Goal: Task Accomplishment & Management: Complete application form

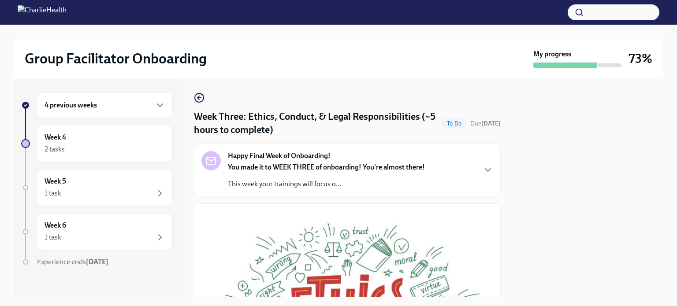
scroll to position [326, 0]
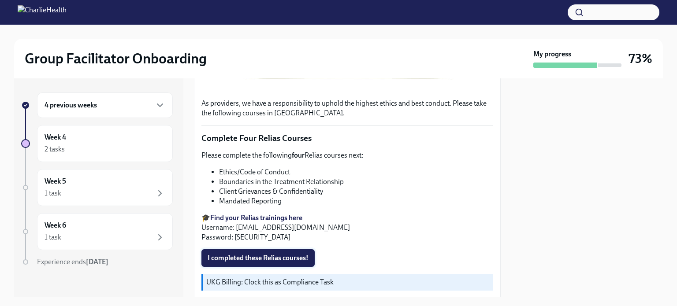
click at [281, 254] on span "I completed these Relias courses!" at bounding box center [257, 258] width 101 height 9
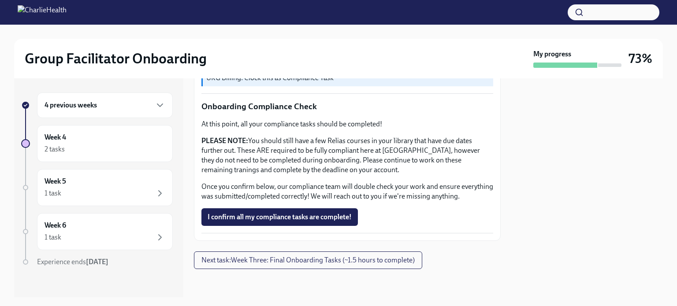
scroll to position [534, 0]
click at [273, 221] on span "I confirm all my compliance tasks are complete!" at bounding box center [279, 217] width 144 height 9
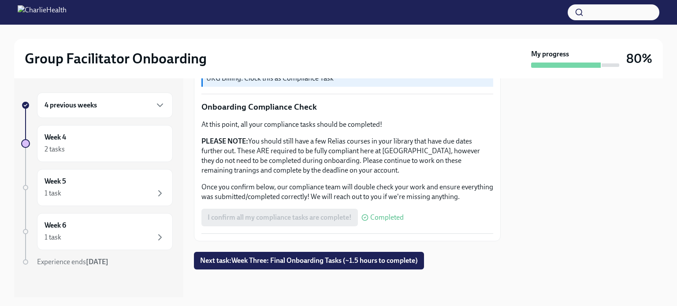
scroll to position [0, 0]
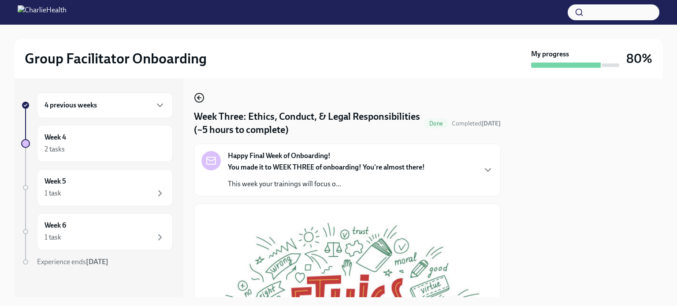
click at [194, 96] on icon "button" at bounding box center [199, 98] width 11 height 11
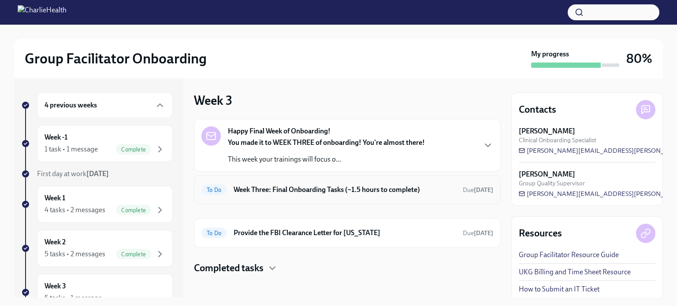
click at [287, 188] on h6 "Week Three: Final Onboarding Tasks (~1.5 hours to complete)" at bounding box center [344, 190] width 222 height 10
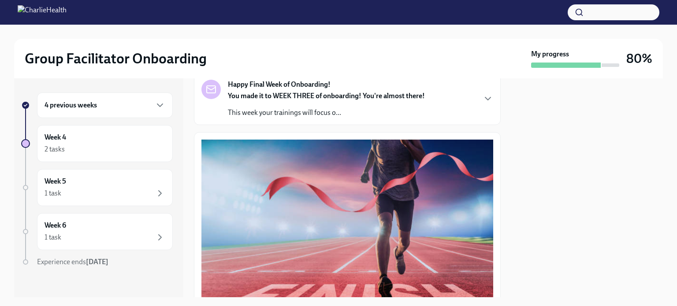
scroll to position [67, 0]
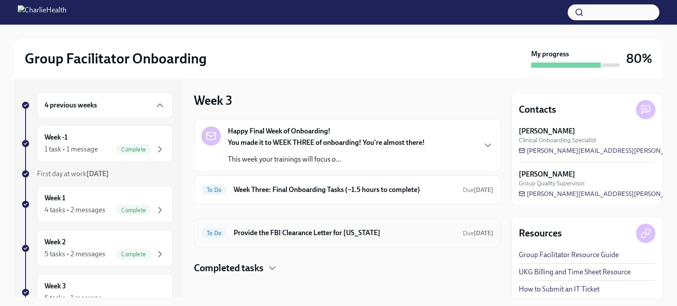
click at [332, 228] on h6 "Provide the FBI Clearance Letter for [US_STATE]" at bounding box center [344, 233] width 222 height 10
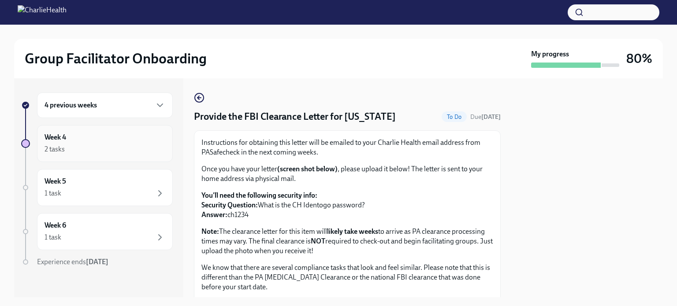
click at [98, 144] on div "2 tasks" at bounding box center [104, 149] width 121 height 11
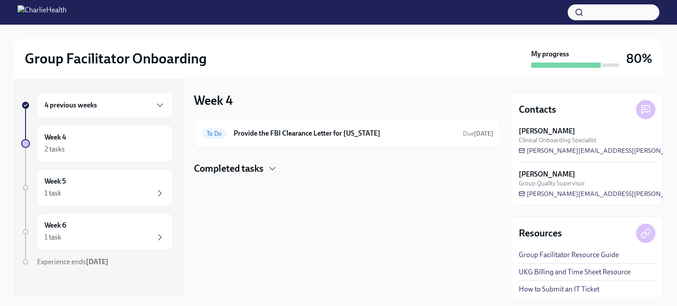
click at [144, 105] on div "4 previous weeks" at bounding box center [104, 105] width 121 height 11
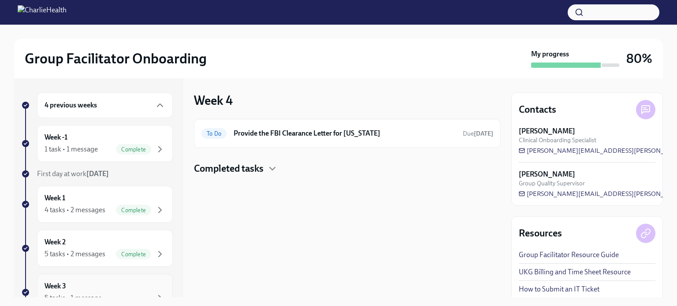
click at [86, 287] on div "Week 3 5 tasks • 1 message" at bounding box center [104, 293] width 121 height 22
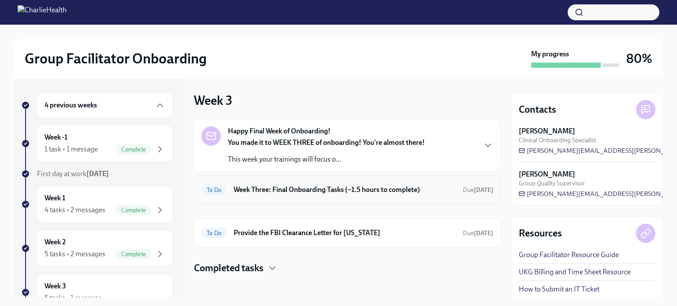
click at [372, 190] on h6 "Week Three: Final Onboarding Tasks (~1.5 hours to complete)" at bounding box center [344, 190] width 222 height 10
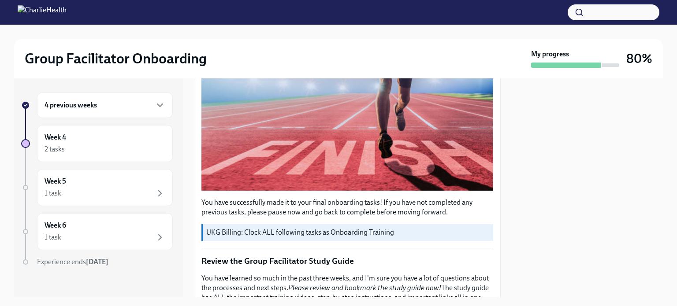
scroll to position [256, 0]
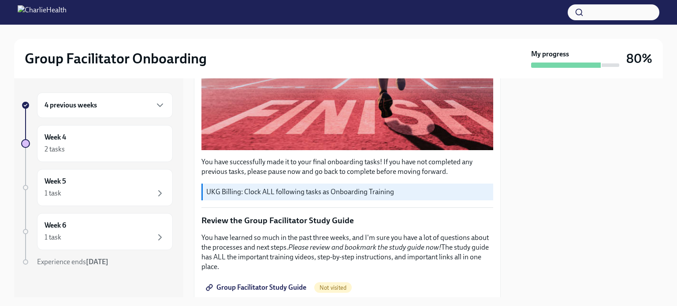
click at [288, 279] on link "Group Facilitator Study Guide" at bounding box center [256, 288] width 111 height 18
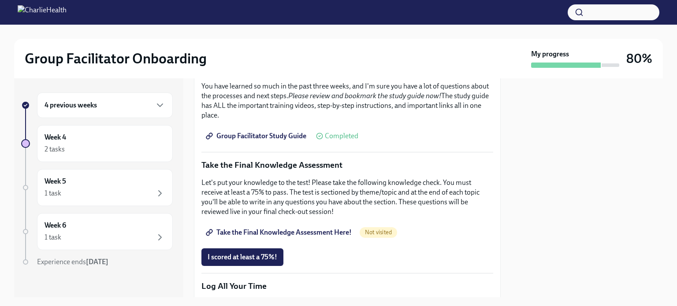
scroll to position [407, 0]
click at [294, 224] on link "Take the Final Knowledge Assessment Here!" at bounding box center [279, 233] width 156 height 18
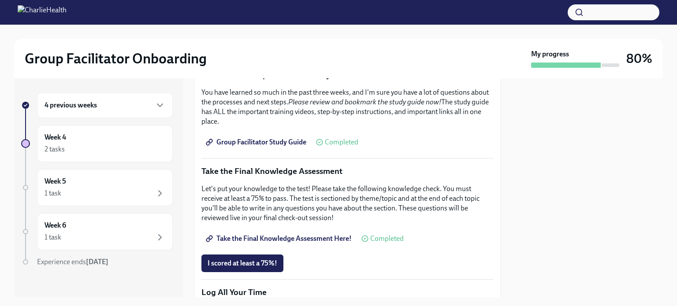
scroll to position [401, 0]
click at [256, 259] on span "I scored at least a 75%!" at bounding box center [242, 263] width 70 height 9
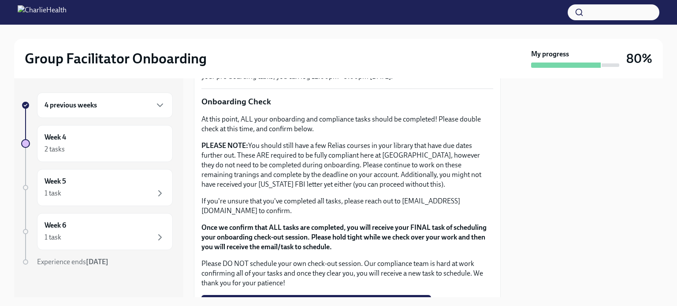
scroll to position [741, 0]
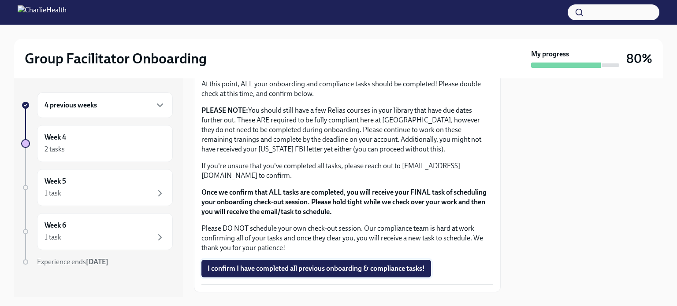
click at [299, 260] on button "I confirm I have completed all previous onboarding & compliance tasks!" at bounding box center [316, 269] width 230 height 18
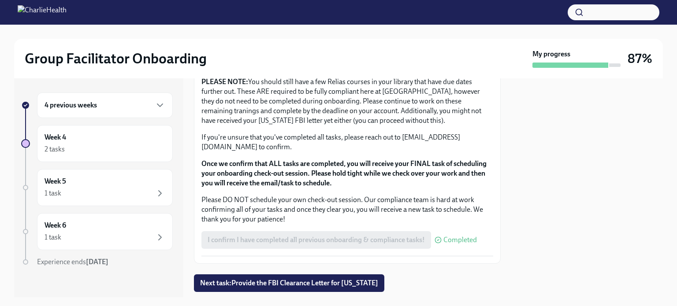
scroll to position [788, 0]
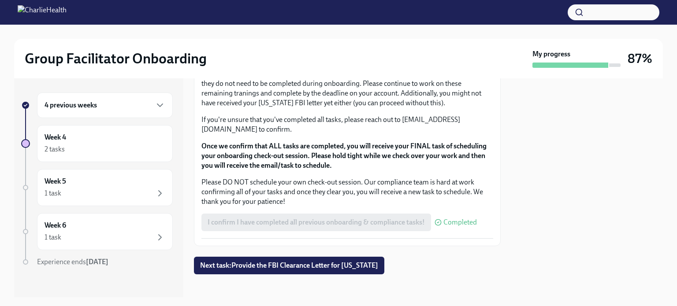
click at [327, 216] on div "I confirm I have completed all previous onboarding & compliance tasks! Completed" at bounding box center [338, 223] width 275 height 18
